Goal: Obtain resource: Download file/media

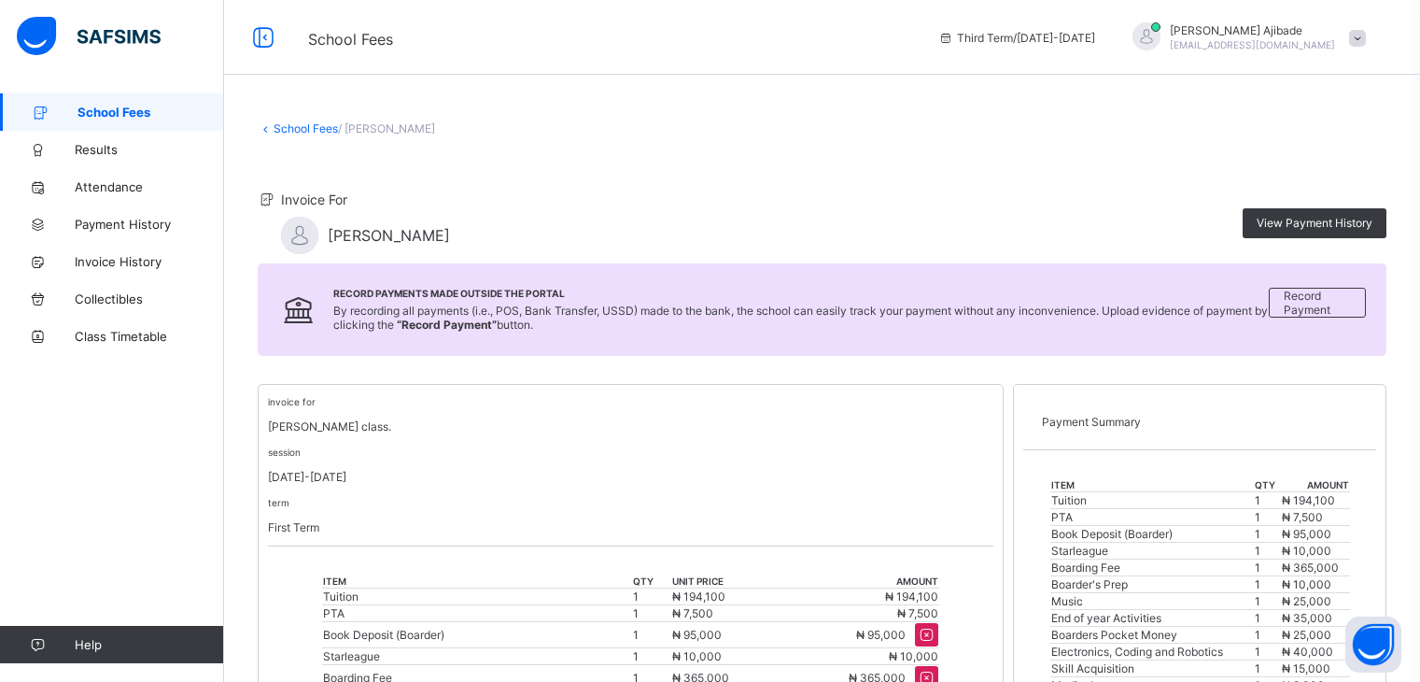
scroll to position [336, 0]
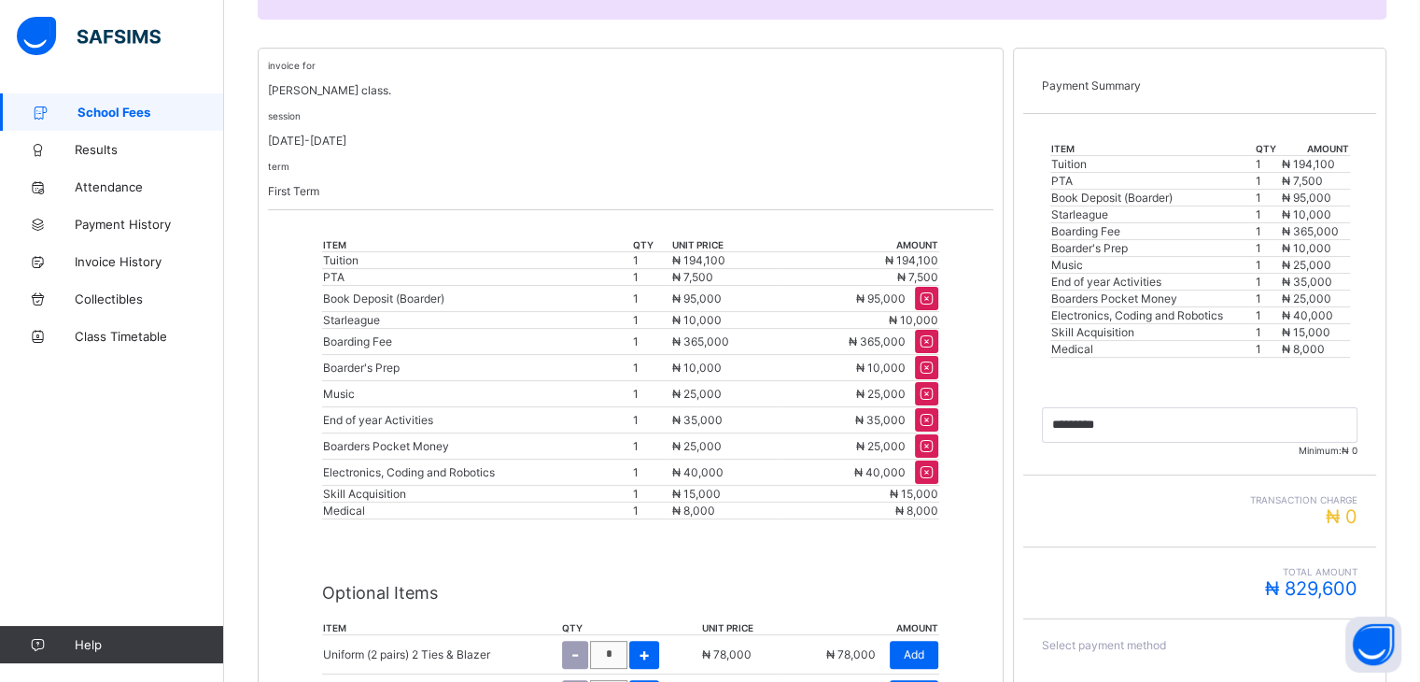
click at [94, 159] on link "Results" at bounding box center [112, 149] width 224 height 37
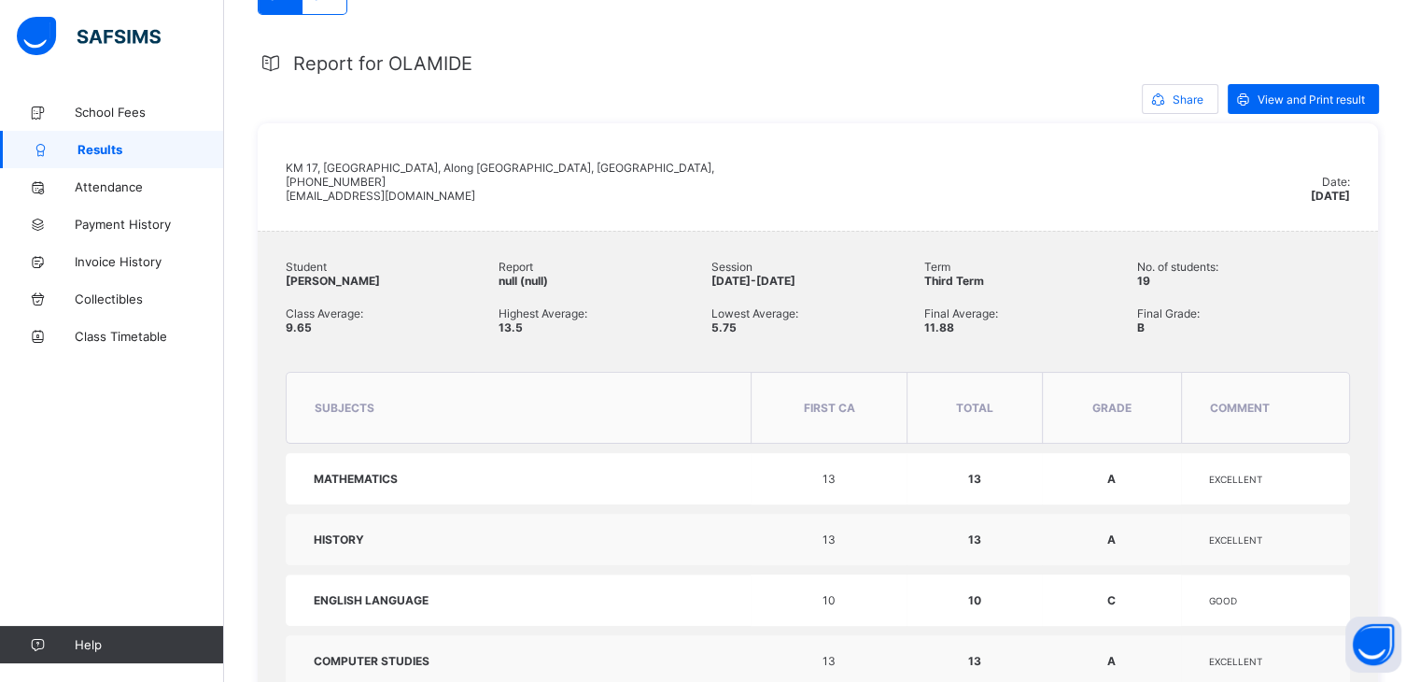
scroll to position [234, 0]
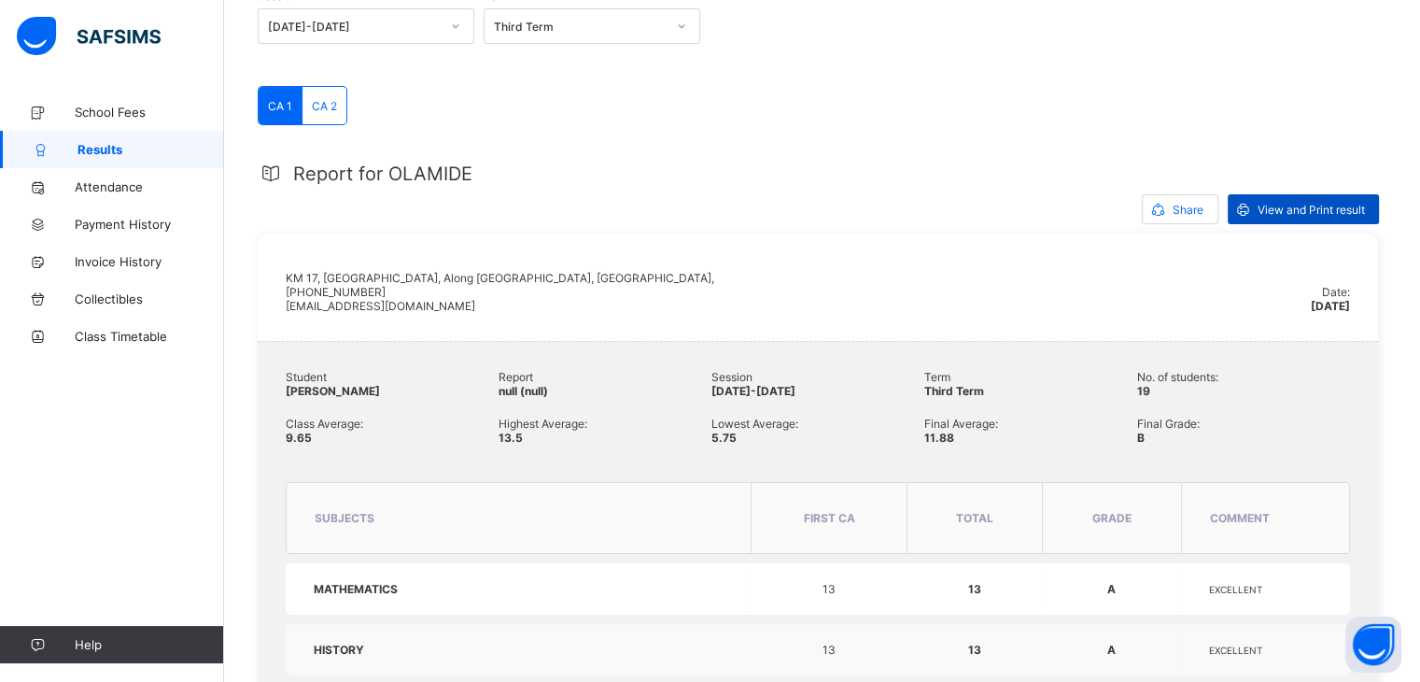
click at [1300, 210] on span "View and Print result" at bounding box center [1311, 210] width 107 height 14
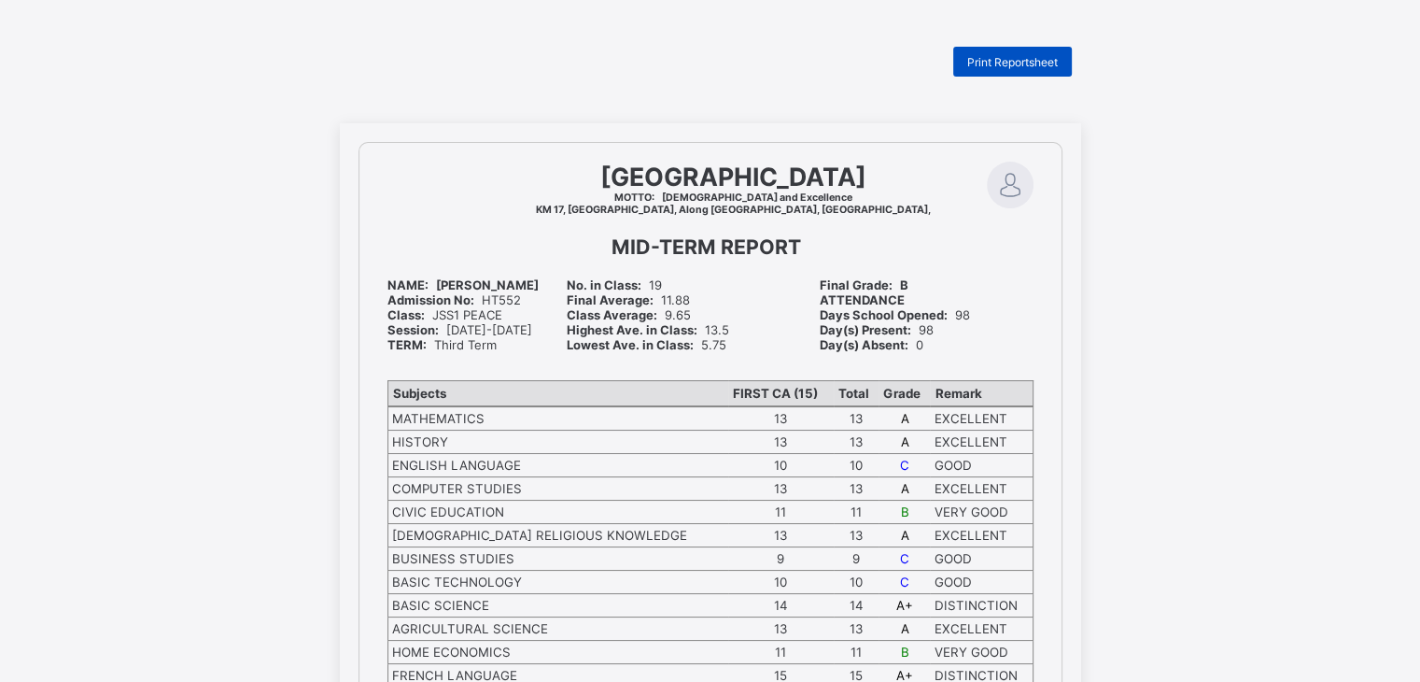
click at [1011, 61] on span "Print Reportsheet" at bounding box center [1012, 62] width 91 height 14
